Goal: Obtain resource: Download file/media

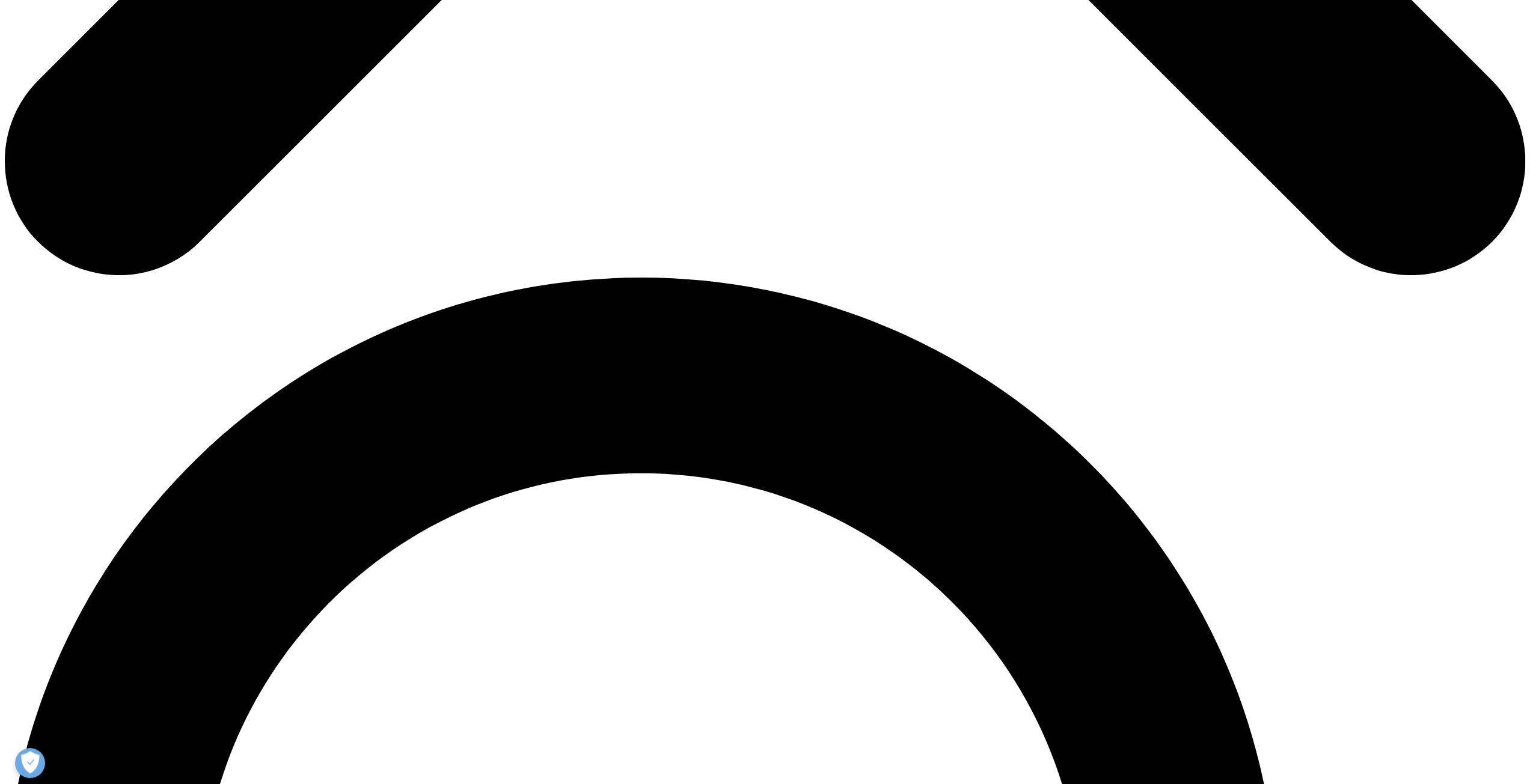
scroll to position [1262, 0]
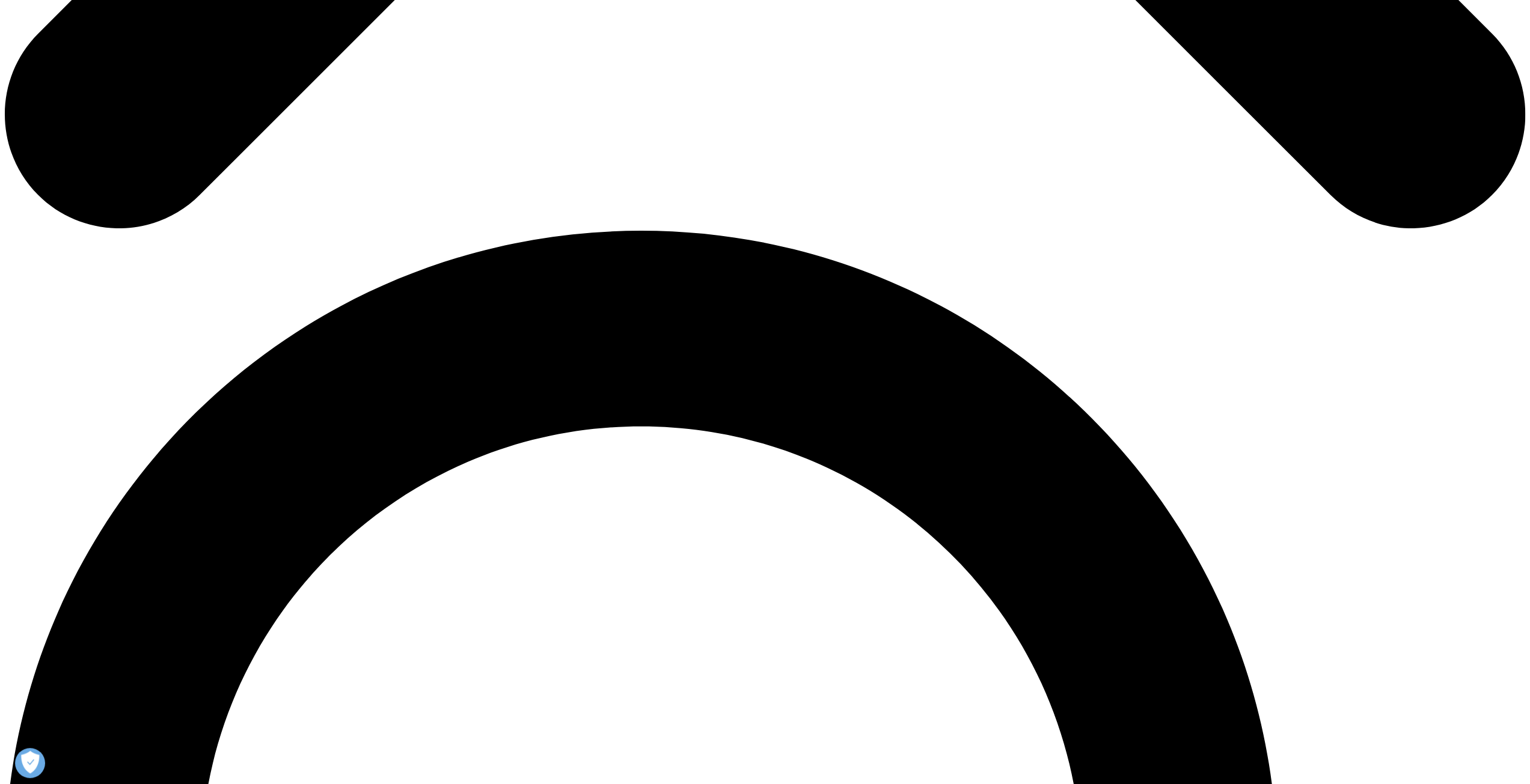
scroll to position [1262, 0]
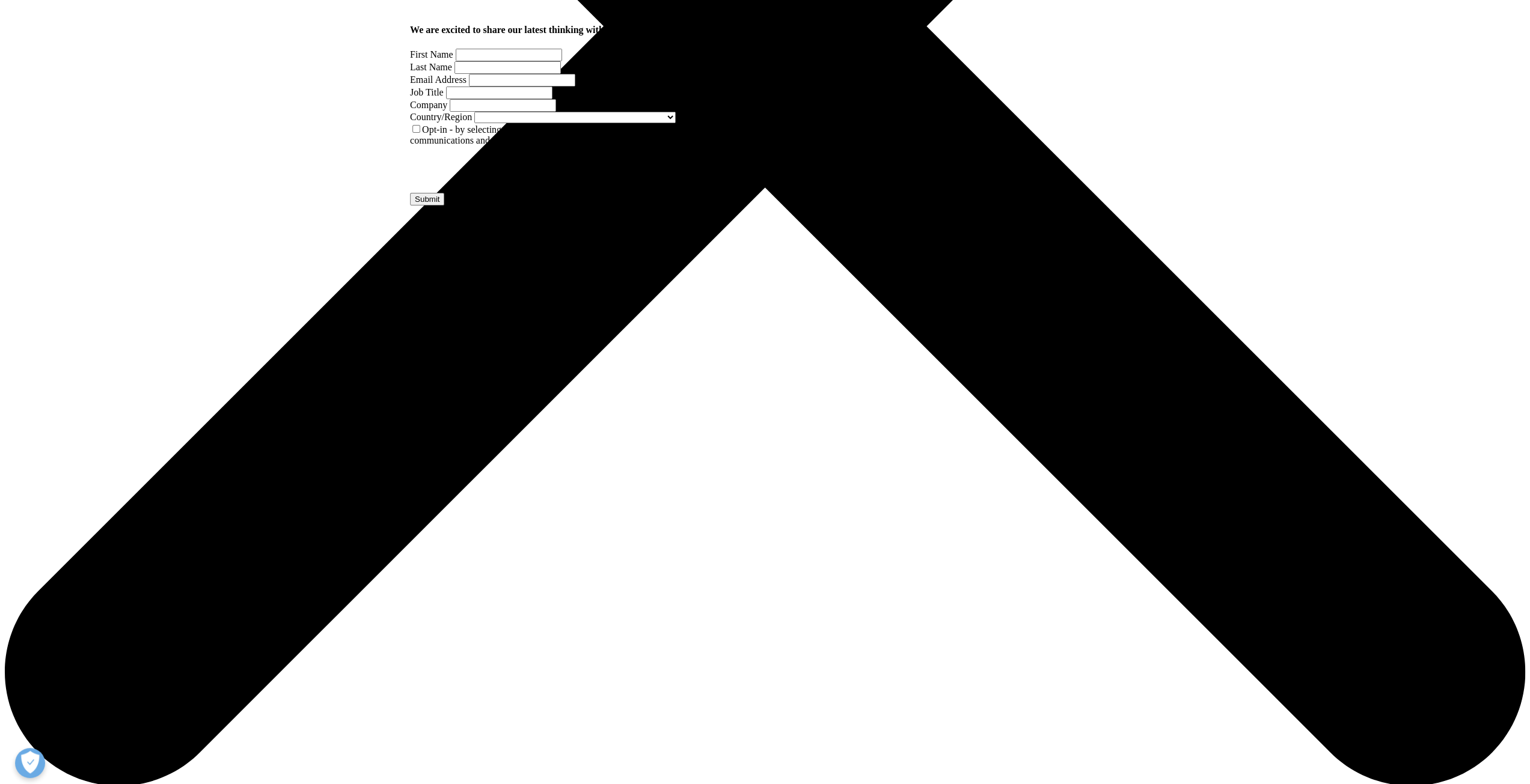
scroll to position [721, 0]
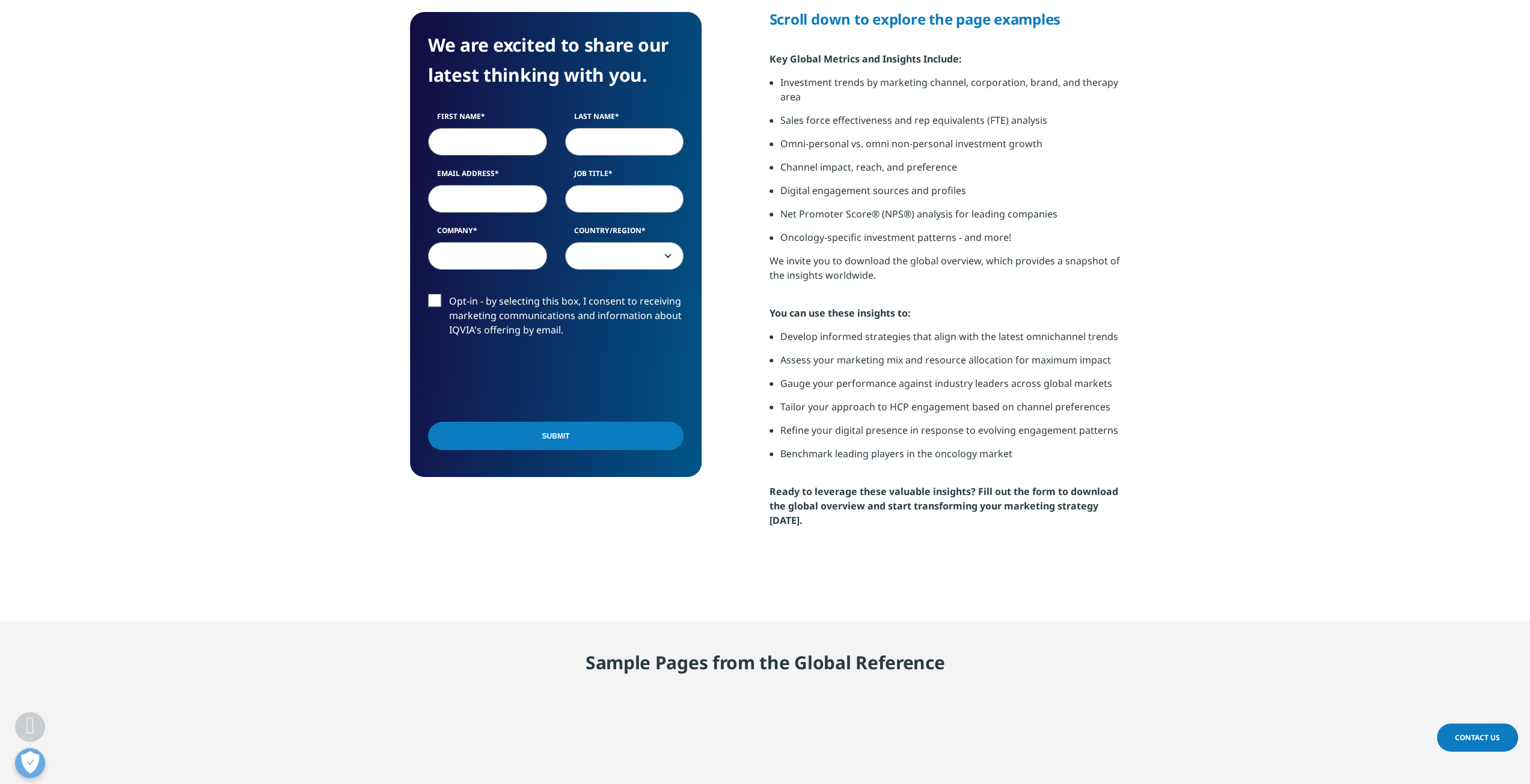
click at [474, 147] on input "First Name" at bounding box center [487, 142] width 119 height 28
type input "[PERSON_NAME]"
type input "The Linonia Partnership"
select select "[GEOGRAPHIC_DATA]"
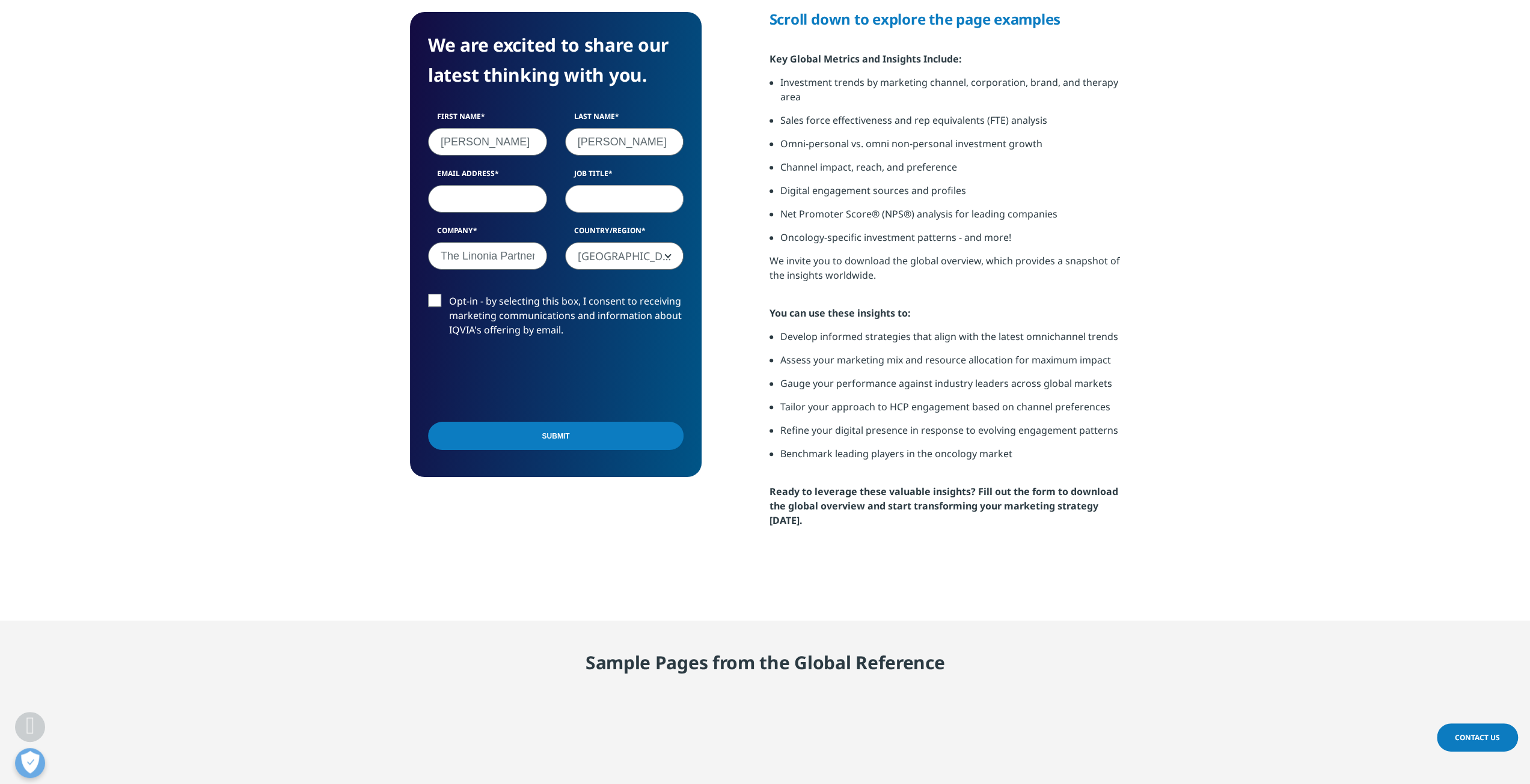
click at [490, 200] on input "Email Address" at bounding box center [487, 199] width 119 height 28
type input "[PERSON_NAME][EMAIL_ADDRESS][DOMAIN_NAME]"
type input "Analyst"
click at [525, 437] on input "Submit" at bounding box center [555, 436] width 255 height 28
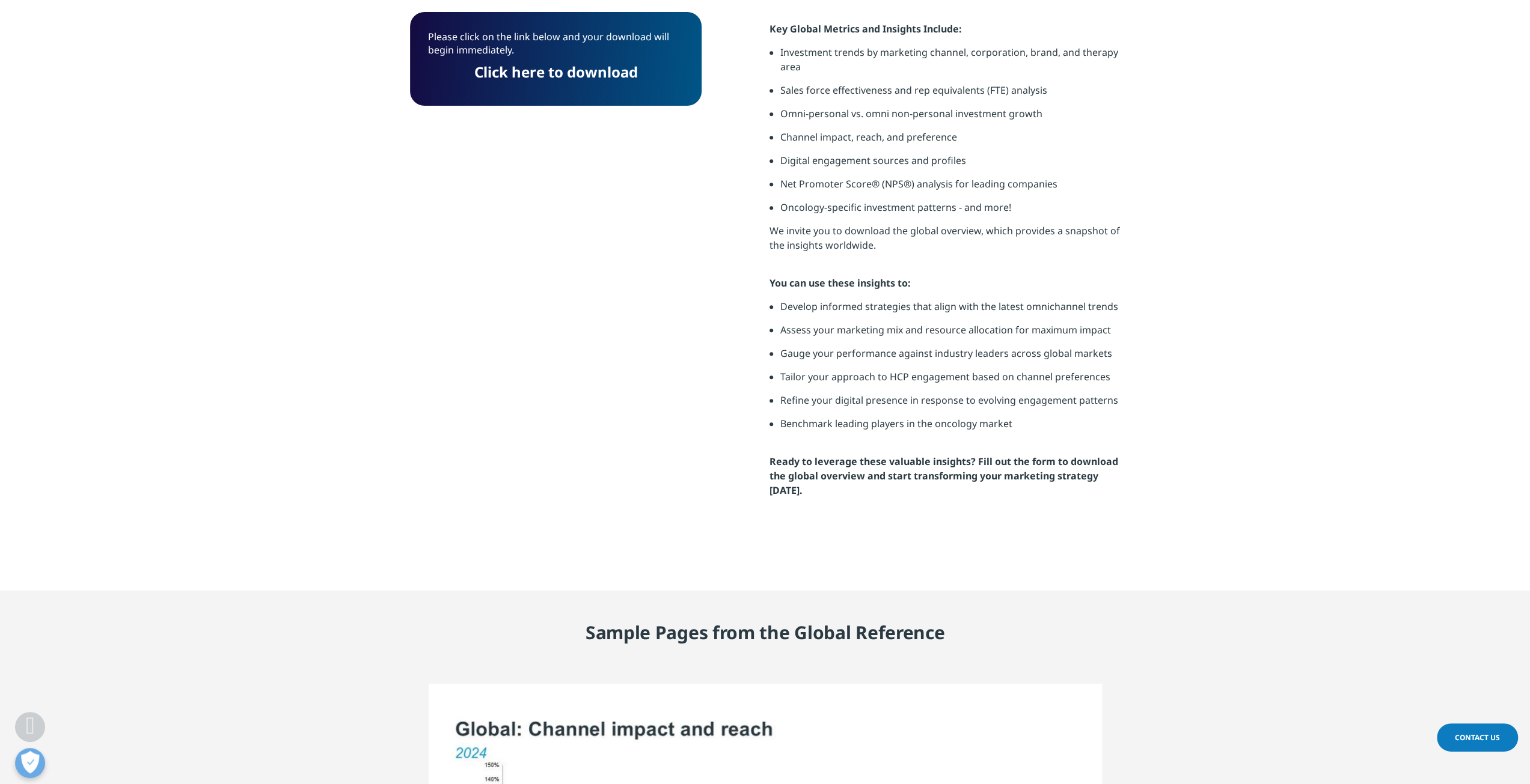
scroll to position [6, 6]
click at [549, 68] on link "Click here to download" at bounding box center [555, 72] width 163 height 20
